Goal: Task Accomplishment & Management: Manage account settings

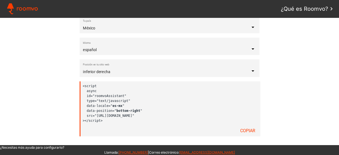
scroll to position [125, 0]
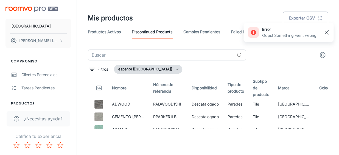
click at [327, 29] on rect "button" at bounding box center [326, 32] width 7 height 7
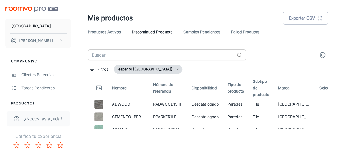
click at [125, 55] on input "text" at bounding box center [161, 54] width 147 height 11
click at [111, 51] on input "text" at bounding box center [161, 54] width 147 height 11
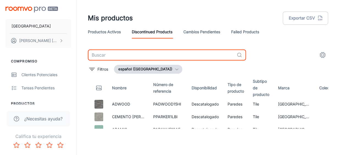
paste input "LAKALNU12AE"
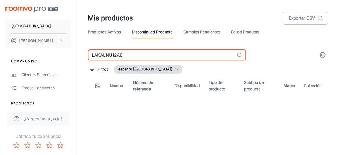
click at [144, 57] on input "LAKALNU12AE" at bounding box center [161, 54] width 147 height 11
type input "LAKALNU12AE"
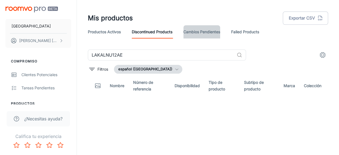
click at [200, 31] on link "Cambios pendientes" at bounding box center [201, 31] width 37 height 13
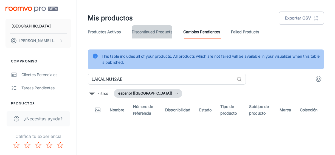
click at [153, 30] on link "Discontinued Products" at bounding box center [152, 31] width 41 height 13
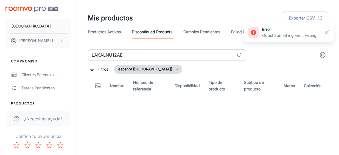
click at [244, 55] on div "LAKALNU12AE ​" at bounding box center [167, 54] width 158 height 11
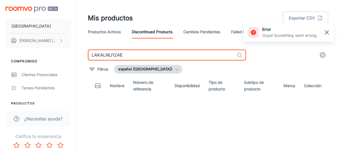
click at [329, 33] on rect "button" at bounding box center [326, 32] width 7 height 7
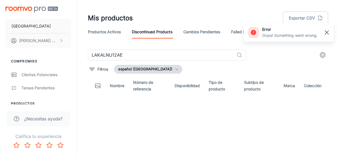
click at [327, 33] on rect "button" at bounding box center [326, 32] width 7 height 7
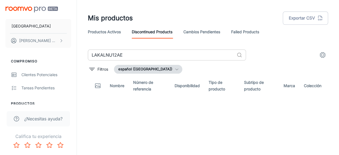
click at [155, 54] on input "LAKALNU12AE" at bounding box center [161, 54] width 147 height 11
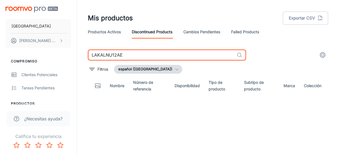
click at [240, 58] on div "LAKALNU12AE ​" at bounding box center [167, 54] width 158 height 11
click at [240, 55] on icon at bounding box center [239, 54] width 5 height 5
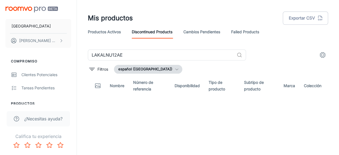
click at [322, 58] on icon "settings" at bounding box center [322, 55] width 7 height 7
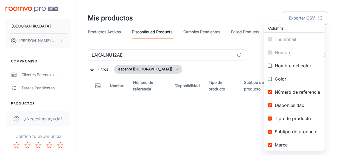
click at [252, 45] on div at bounding box center [169, 77] width 339 height 155
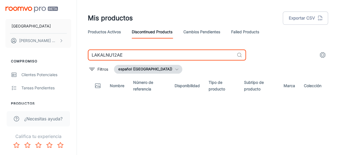
drag, startPoint x: 126, startPoint y: 53, endPoint x: 80, endPoint y: 57, distance: 45.7
click at [80, 57] on div "Mis productos Exportar CSV Productos activos Discontinued Products Cambios pend…" at bounding box center [208, 75] width 262 height 150
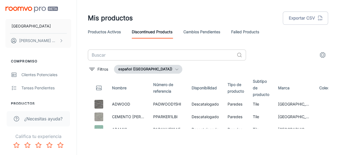
click at [132, 57] on input "text" at bounding box center [161, 54] width 147 height 11
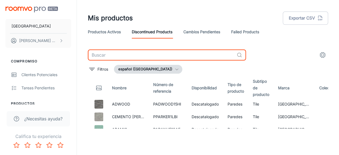
paste input "LAKALNU12AV"
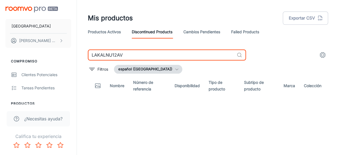
type input "LAKALNU12AV"
click at [137, 57] on input "LAKALNU12AV" at bounding box center [161, 54] width 147 height 11
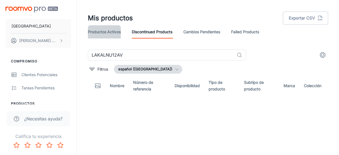
click at [104, 34] on link "Productos activos" at bounding box center [104, 31] width 33 height 13
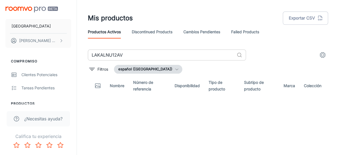
click at [213, 54] on input "LAKALNU12AV" at bounding box center [161, 54] width 147 height 11
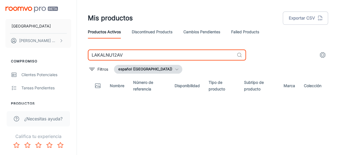
click at [198, 154] on div "Llano de la Torre Itzel Quintos Compromiso Clientes potenciales Tareas pendient…" at bounding box center [169, 77] width 339 height 155
drag, startPoint x: 128, startPoint y: 54, endPoint x: 89, endPoint y: 55, distance: 39.0
click at [89, 55] on input "LAKALNU12AV" at bounding box center [161, 54] width 147 height 11
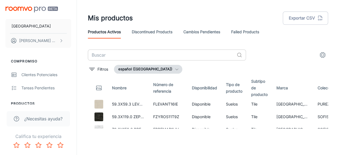
click at [115, 51] on input "text" at bounding box center [161, 54] width 147 height 11
click at [143, 34] on link "Discontinued Products" at bounding box center [152, 31] width 41 height 13
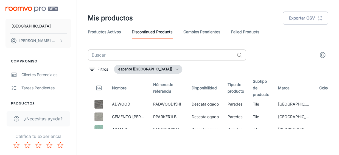
click at [139, 54] on input "text" at bounding box center [161, 54] width 147 height 11
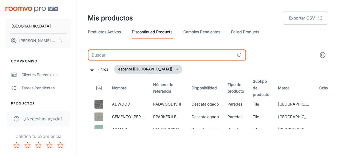
paste input "AZULEJO AKALI FD 20X20 BEIGE 1.59 1A"
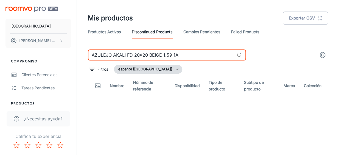
drag, startPoint x: 183, startPoint y: 55, endPoint x: 112, endPoint y: 60, distance: 70.7
click at [112, 60] on input "AZULEJO AKALI FD 20X20 BEIGE 1.59 1A" at bounding box center [161, 54] width 147 height 11
click at [102, 54] on input "AZU AKALI FD 20X20 BEIGE 1.59 1ALEJO" at bounding box center [161, 54] width 147 height 11
drag, startPoint x: 103, startPoint y: 56, endPoint x: 93, endPoint y: 56, distance: 9.9
click at [93, 56] on input "AZU AKALI FD 20X20 BEIGE 1.59 1ALEJO" at bounding box center [161, 54] width 147 height 11
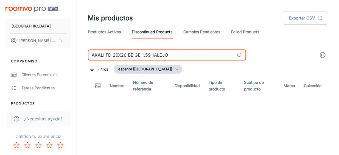
click at [176, 55] on input "AKALI FD 20X20 BEIGE 1.59 1ALEJO" at bounding box center [161, 54] width 147 height 11
drag, startPoint x: 176, startPoint y: 55, endPoint x: 105, endPoint y: 53, distance: 71.1
click at [105, 53] on input "AKALI FD 20X20 BEIGE 1.59 1ALEJO" at bounding box center [161, 54] width 147 height 11
type input "AKALI"
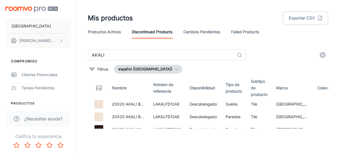
drag, startPoint x: 188, startPoint y: 15, endPoint x: 215, endPoint y: 2, distance: 30.6
click at [188, 15] on div "Mis productos Exportar CSV" at bounding box center [208, 18] width 240 height 14
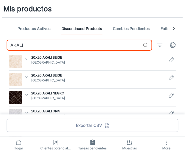
drag, startPoint x: 63, startPoint y: 43, endPoint x: -5, endPoint y: 46, distance: 67.6
click at [0, 46] on html "Mis productos Productos activos Discontinued Products Cambios pendientes Failed…" at bounding box center [92, 76] width 185 height 153
paste input "LAKALNU12AW"
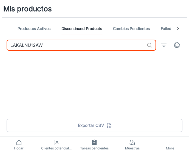
click at [82, 44] on input "LAKALNU12AW" at bounding box center [76, 45] width 138 height 11
drag, startPoint x: 60, startPoint y: 44, endPoint x: -5, endPoint y: 42, distance: 64.3
click at [0, 42] on html "Mis productos Productos activos Discontinued Products Cambios pendientes Failed…" at bounding box center [94, 76] width 189 height 153
drag, startPoint x: 56, startPoint y: 47, endPoint x: 5, endPoint y: 49, distance: 51.6
click at [5, 49] on div "LAKALNU12AW ​" at bounding box center [94, 47] width 189 height 15
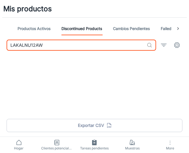
paste input "LBNUE12AI"
drag, startPoint x: 47, startPoint y: 47, endPoint x: 0, endPoint y: 44, distance: 46.7
click at [0, 44] on html "Mis productos Productos activos Discontinued Products Cambios pendientes Failed…" at bounding box center [94, 76] width 189 height 153
paste input "ALBIS"
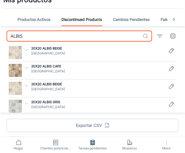
scroll to position [23, 0]
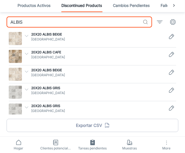
type input "ALBIS"
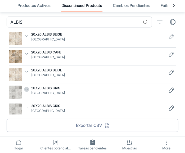
click at [27, 89] on icon "button" at bounding box center [26, 89] width 5 height 5
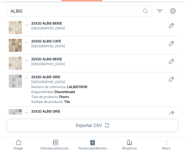
scroll to position [40, 0]
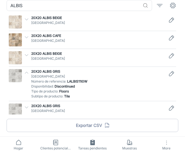
click at [25, 73] on icon "button" at bounding box center [26, 72] width 5 height 5
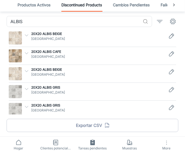
scroll to position [23, 0]
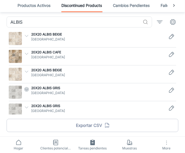
click at [26, 88] on icon "button" at bounding box center [26, 89] width 5 height 5
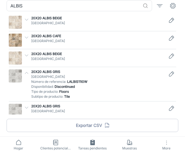
scroll to position [40, 0]
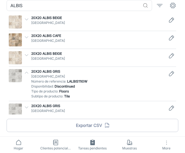
click at [26, 105] on icon "button" at bounding box center [26, 107] width 5 height 5
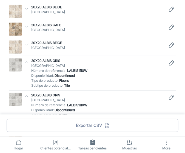
scroll to position [56, 0]
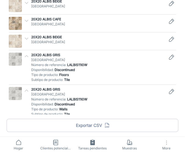
click at [172, 58] on icon "Edit" at bounding box center [172, 57] width 7 height 7
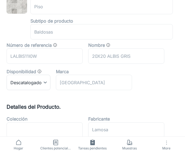
scroll to position [125, 0]
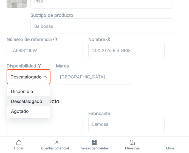
click at [44, 77] on div at bounding box center [94, 76] width 189 height 153
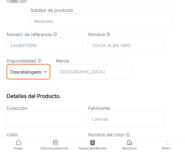
scroll to position [40, 0]
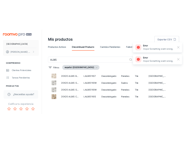
scroll to position [49, 0]
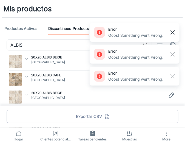
click at [173, 29] on icon "button" at bounding box center [173, 32] width 7 height 7
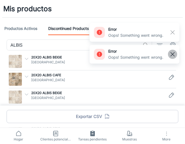
click at [171, 53] on line "button" at bounding box center [173, 54] width 4 height 4
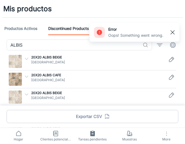
click at [173, 33] on rect "button" at bounding box center [173, 32] width 7 height 7
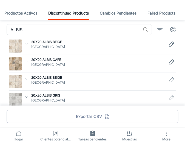
scroll to position [32, 0]
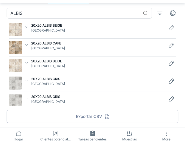
click at [27, 79] on icon "button" at bounding box center [26, 80] width 5 height 5
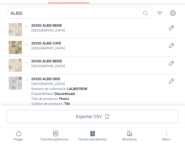
scroll to position [48, 0]
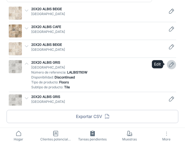
click at [167, 64] on link "Edit" at bounding box center [171, 64] width 9 height 9
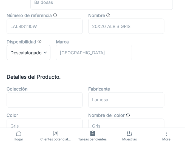
scroll to position [150, 0]
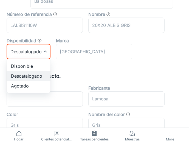
click at [36, 68] on li "Disponible" at bounding box center [29, 66] width 44 height 10
type input "0"
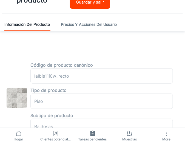
scroll to position [0, 0]
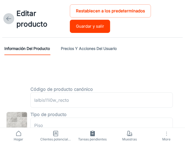
click at [5, 19] on icon at bounding box center [8, 18] width 7 height 7
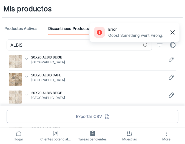
click at [171, 29] on icon "button" at bounding box center [173, 32] width 7 height 7
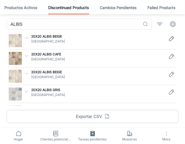
scroll to position [32, 0]
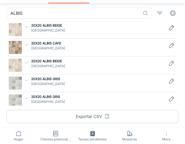
click at [27, 96] on icon "button" at bounding box center [26, 98] width 5 height 5
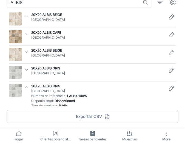
scroll to position [48, 0]
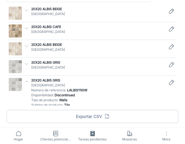
click at [27, 65] on icon "button" at bounding box center [26, 63] width 5 height 5
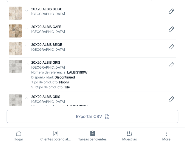
click at [27, 65] on icon "button" at bounding box center [26, 63] width 5 height 5
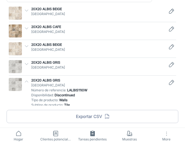
click at [27, 65] on icon "button" at bounding box center [26, 63] width 5 height 5
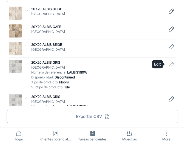
click at [172, 63] on icon "Edit" at bounding box center [172, 64] width 7 height 7
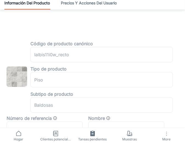
scroll to position [125, 0]
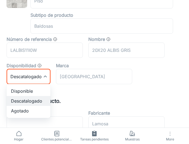
click at [27, 92] on li "Disponible" at bounding box center [29, 91] width 44 height 10
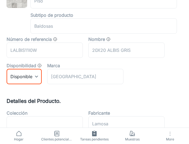
type input "0"
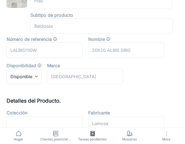
click at [150, 66] on div "Número de referencia LALBIS11I0W ​ Nombre 20X20 ALBIS GRIS ​ Disponibilidad Dis…" at bounding box center [87, 58] width 172 height 53
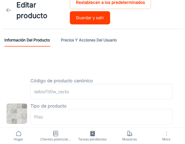
scroll to position [0, 0]
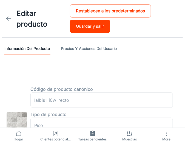
click at [102, 27] on button "Guardar y salir" at bounding box center [90, 26] width 40 height 13
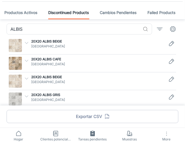
scroll to position [32, 0]
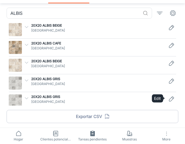
click at [173, 99] on icon "Edit" at bounding box center [172, 99] width 5 height 5
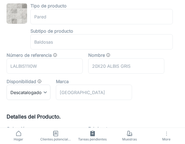
scroll to position [100, 0]
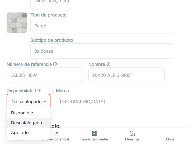
click at [22, 113] on li "Disponible" at bounding box center [29, 113] width 44 height 10
type input "0"
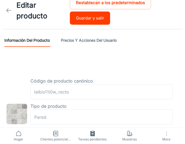
scroll to position [0, 0]
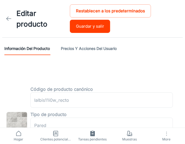
click at [91, 26] on button "Guardar y salir" at bounding box center [90, 26] width 40 height 13
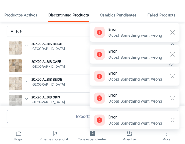
scroll to position [32, 0]
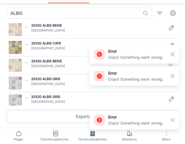
click at [28, 81] on icon "button" at bounding box center [26, 80] width 5 height 5
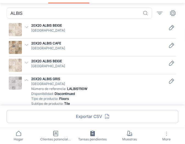
scroll to position [48, 0]
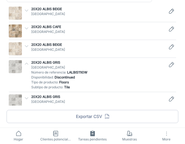
click at [27, 97] on icon "button" at bounding box center [26, 98] width 5 height 5
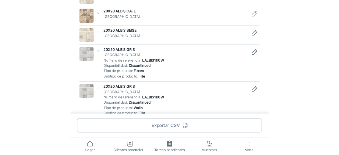
scroll to position [0, 0]
